Goal: Navigation & Orientation: Find specific page/section

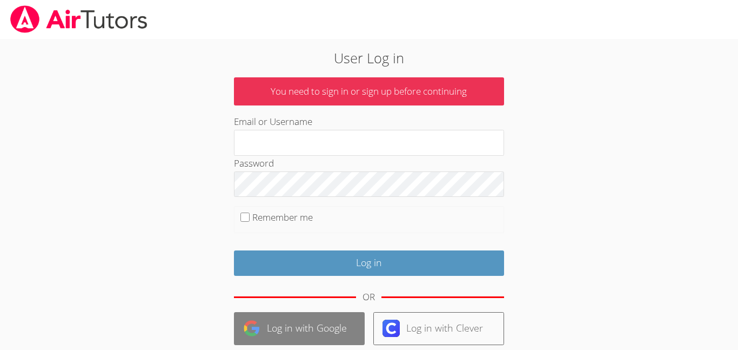
click at [336, 329] on link "Log in with Google" at bounding box center [299, 328] width 131 height 33
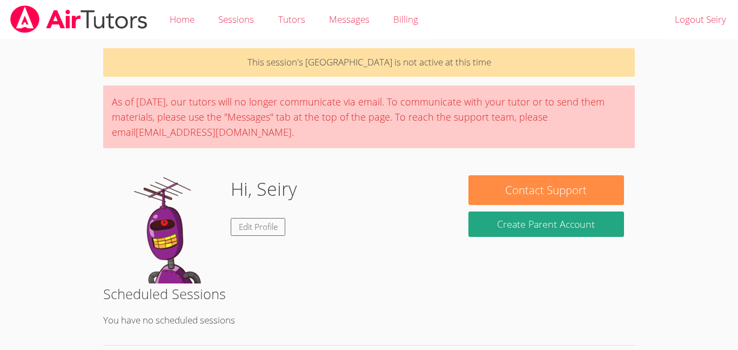
click at [297, 165] on div "This session's Cloud Room is not active at this time As of [DATE], our tutors w…" at bounding box center [369, 275] width 554 height 472
click at [37, 148] on body "Home Sessions Tutors Messages Billing Logout Seiry This session's Cloud Room is…" at bounding box center [369, 175] width 738 height 350
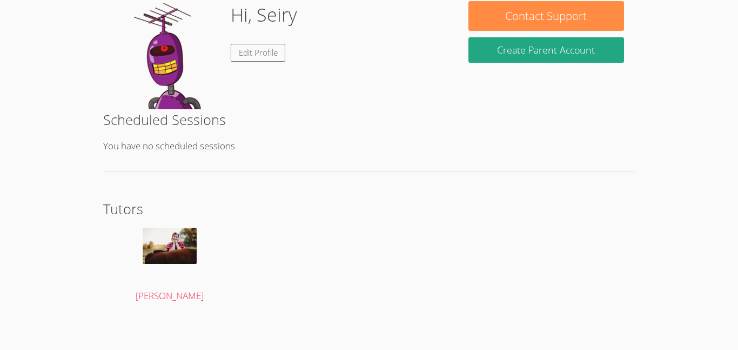
scroll to position [178, 0]
